Goal: Information Seeking & Learning: Compare options

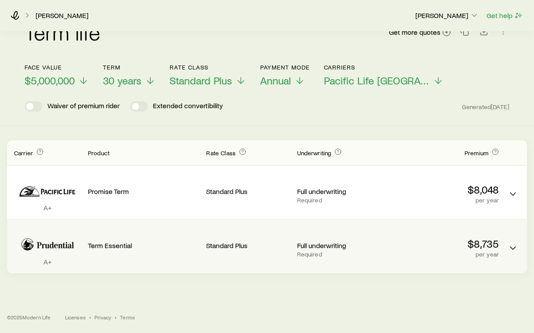
scroll to position [21, 0]
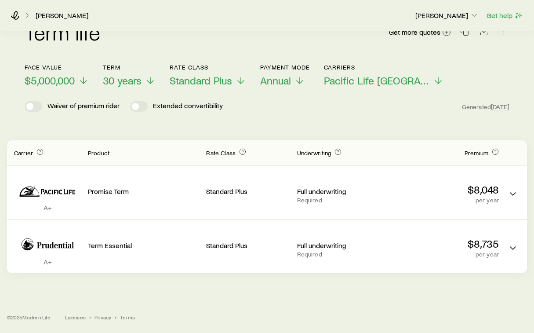
click at [207, 89] on header "Face value $5,000,000 Term 30 years Rate Class Standard Plus Payment Mode Annua…" at bounding box center [267, 88] width 485 height 48
click at [207, 83] on span "Standard Plus" at bounding box center [201, 80] width 62 height 12
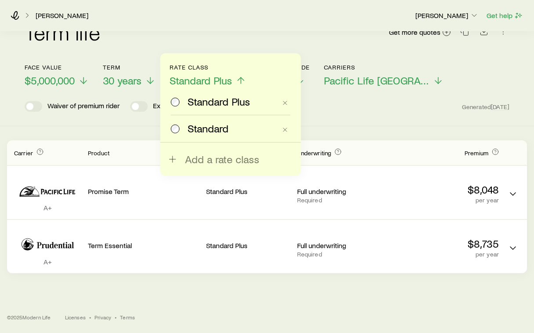
click at [210, 127] on span "Standard" at bounding box center [208, 128] width 41 height 12
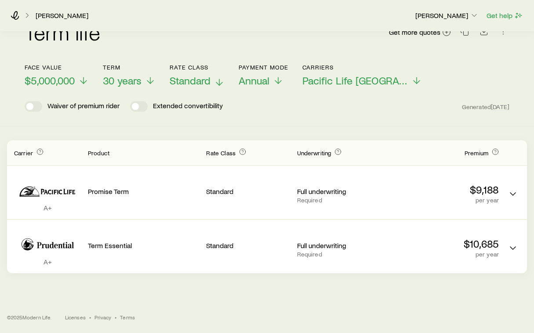
click at [179, 78] on span "Standard" at bounding box center [190, 80] width 41 height 12
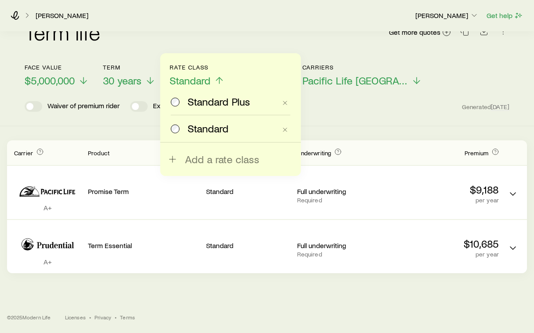
click at [203, 103] on span "Standard Plus" at bounding box center [219, 101] width 62 height 12
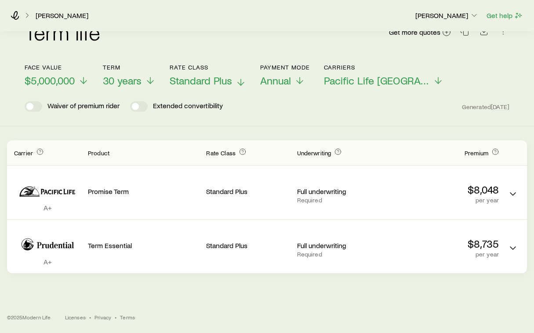
click at [189, 71] on button "Rate Class Standard Plus" at bounding box center [208, 75] width 76 height 23
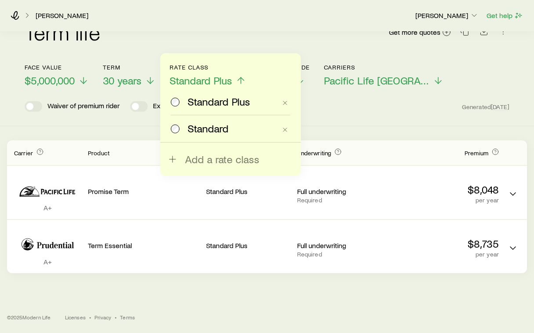
click at [205, 130] on span "Standard" at bounding box center [208, 128] width 41 height 12
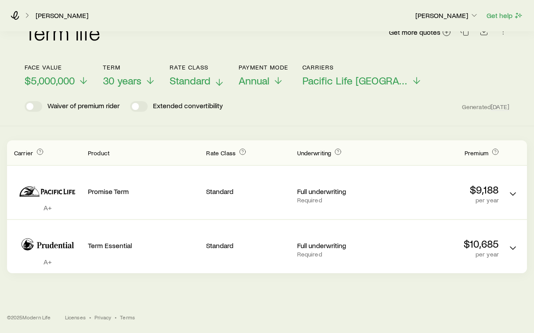
click at [188, 83] on span "Standard" at bounding box center [190, 80] width 41 height 12
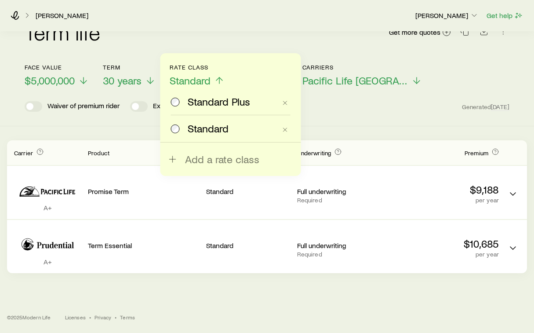
click at [199, 106] on span "Standard Plus" at bounding box center [219, 101] width 62 height 12
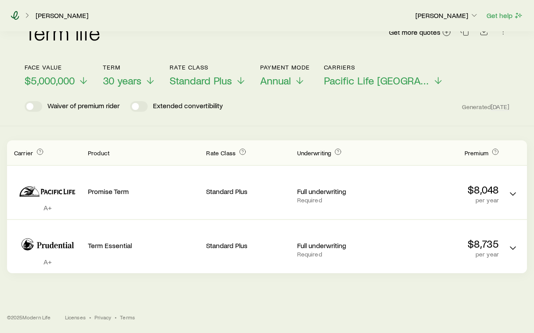
click at [15, 14] on icon at bounding box center [15, 15] width 9 height 9
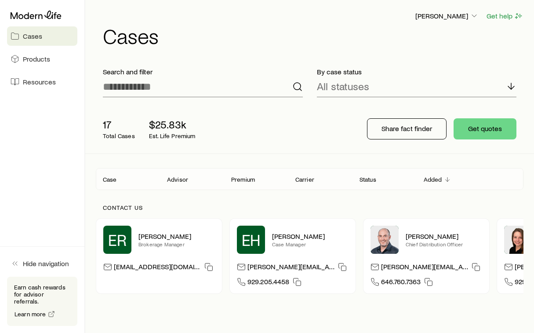
click at [48, 41] on link "Cases" at bounding box center [42, 35] width 70 height 19
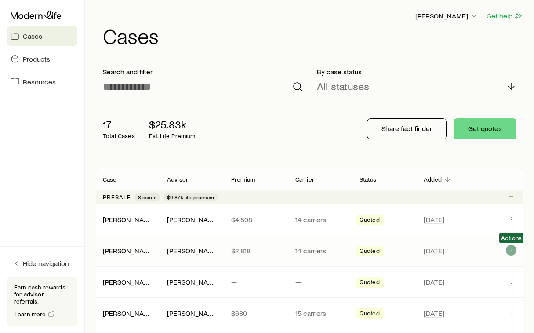
click at [513, 250] on icon "Client cases" at bounding box center [510, 249] width 7 height 7
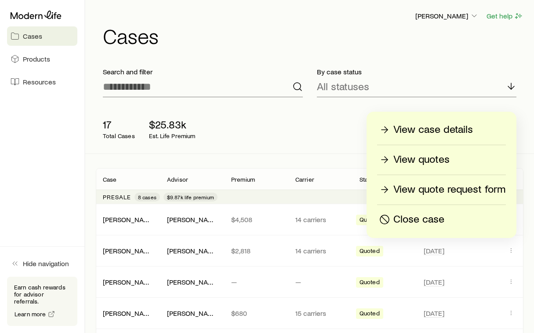
click at [456, 163] on div "View quotes" at bounding box center [441, 159] width 128 height 14
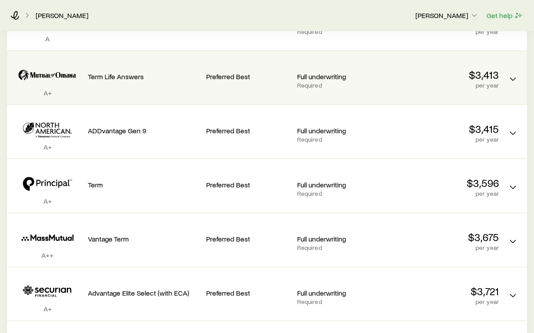
scroll to position [567, 0]
